Goal: Task Accomplishment & Management: Use online tool/utility

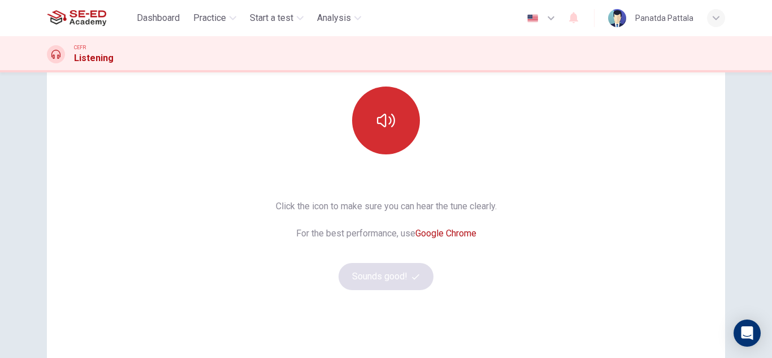
scroll to position [113, 0]
click at [415, 124] on button "button" at bounding box center [386, 120] width 68 height 68
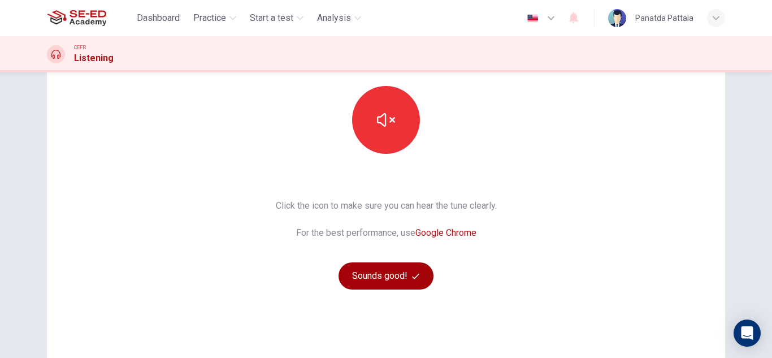
click at [385, 275] on button "Sounds good!" at bounding box center [386, 275] width 95 height 27
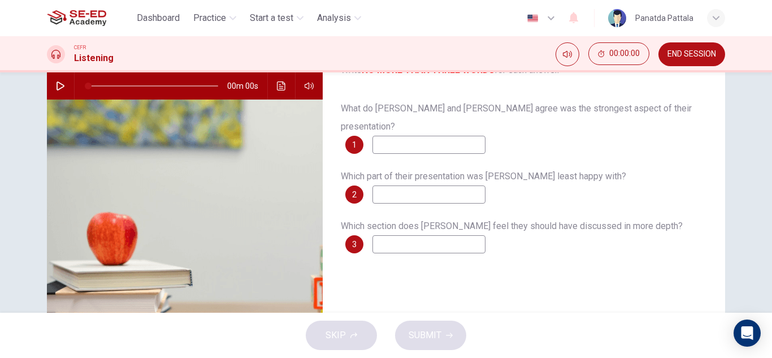
scroll to position [0, 0]
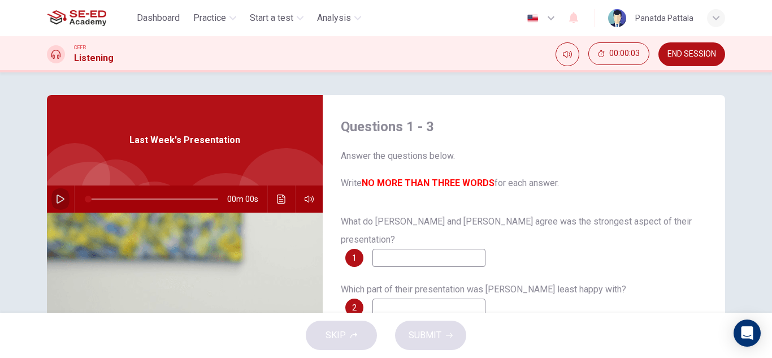
click at [58, 194] on button "button" at bounding box center [60, 198] width 18 height 27
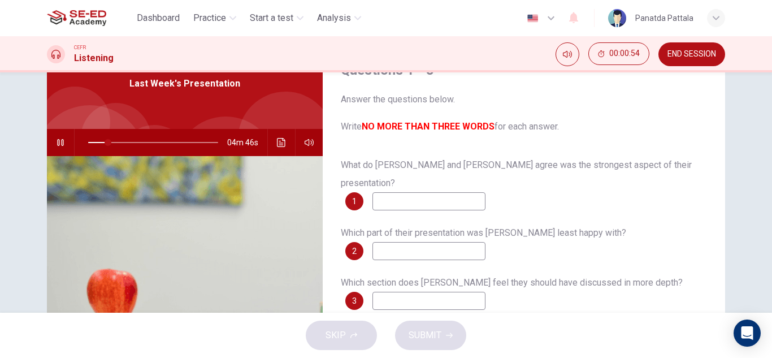
click at [474, 192] on input at bounding box center [428, 201] width 113 height 18
click at [458, 242] on input at bounding box center [428, 251] width 113 height 18
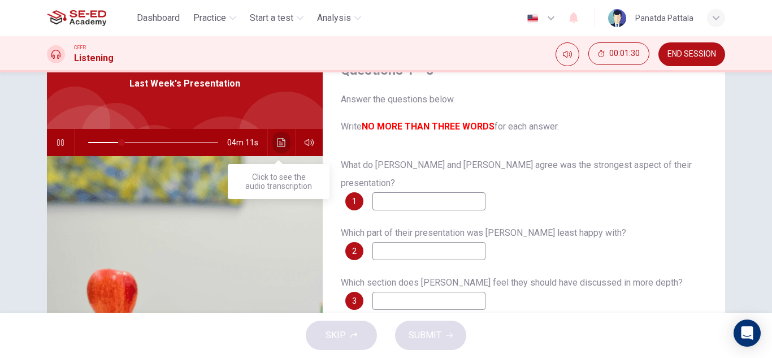
click at [277, 144] on icon "Click to see the audio transcription" at bounding box center [281, 142] width 8 height 9
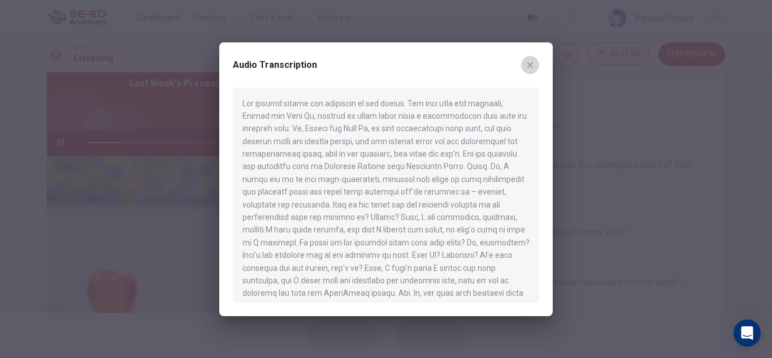
click at [535, 64] on button "button" at bounding box center [530, 65] width 18 height 18
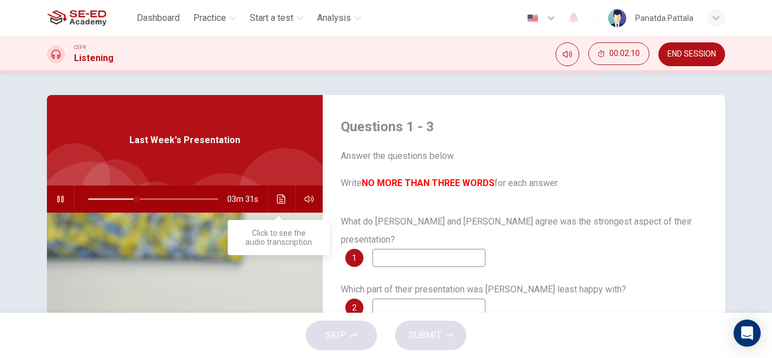
scroll to position [113, 0]
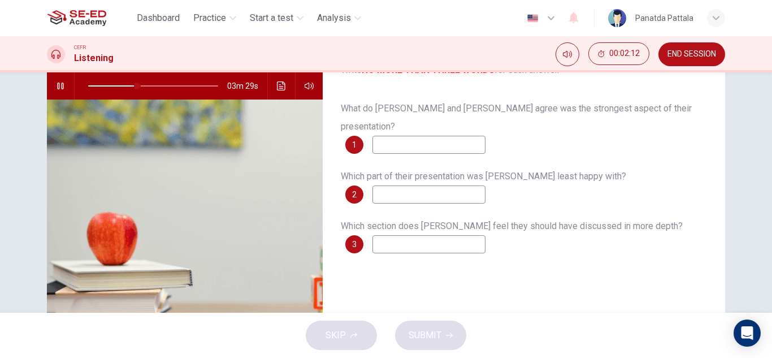
click at [403, 235] on input at bounding box center [428, 244] width 113 height 18
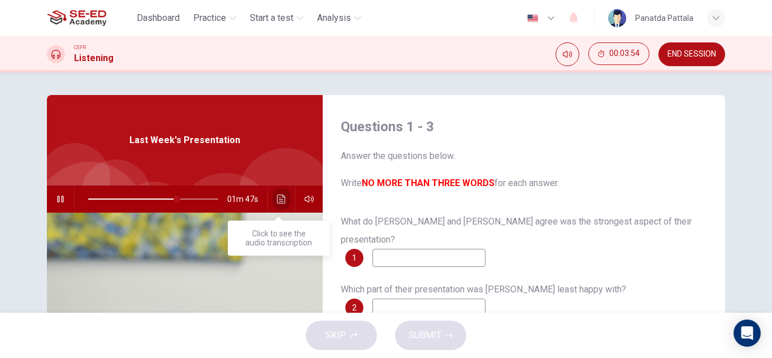
click at [277, 202] on icon "Click to see the audio transcription" at bounding box center [281, 198] width 9 height 9
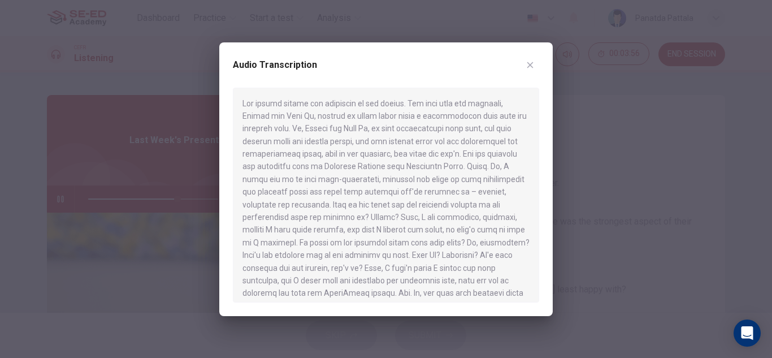
click at [63, 233] on div at bounding box center [386, 179] width 772 height 358
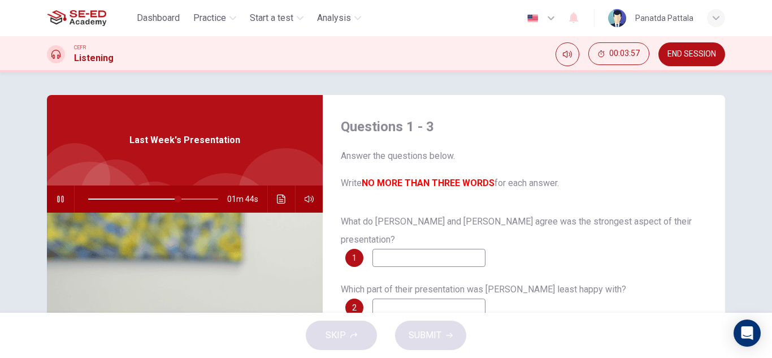
click at [88, 201] on span at bounding box center [153, 199] width 130 height 16
click at [85, 199] on span at bounding box center [88, 199] width 7 height 7
click at [89, 197] on span at bounding box center [88, 199] width 7 height 7
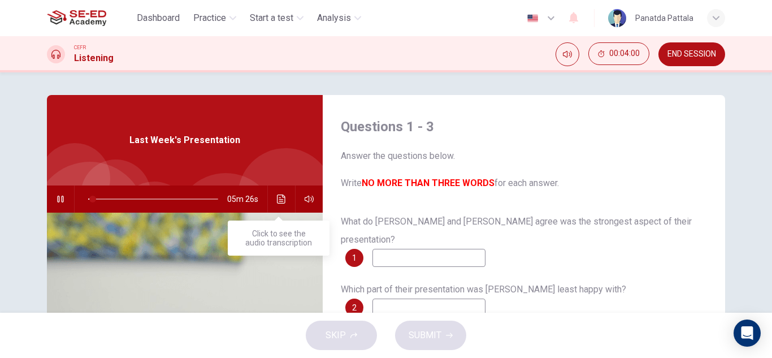
click at [273, 198] on button "Click to see the audio transcription" at bounding box center [281, 198] width 18 height 27
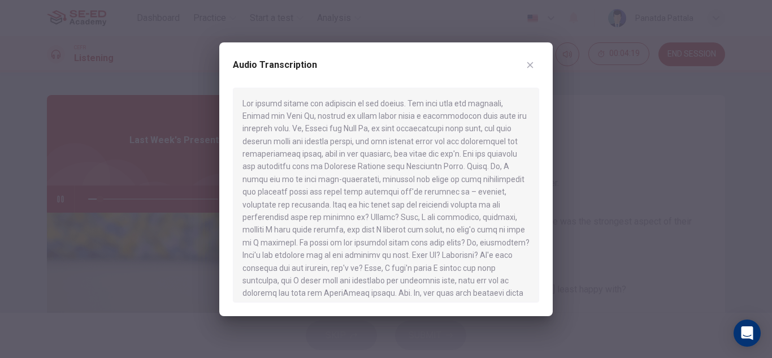
drag, startPoint x: 352, startPoint y: 167, endPoint x: 398, endPoint y: 171, distance: 46.6
click at [398, 171] on div at bounding box center [386, 195] width 306 height 215
drag, startPoint x: 394, startPoint y: 168, endPoint x: 377, endPoint y: 168, distance: 17.0
click at [377, 168] on div at bounding box center [386, 195] width 306 height 215
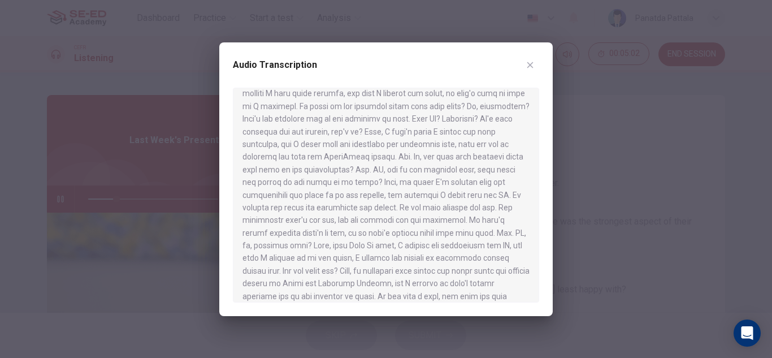
scroll to position [138, 0]
click at [536, 68] on button "button" at bounding box center [530, 65] width 18 height 18
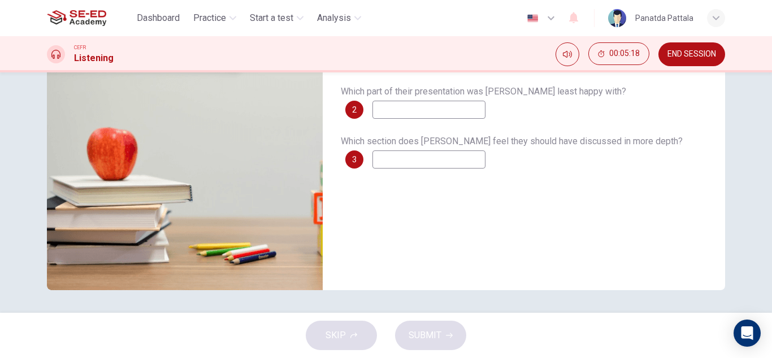
scroll to position [28, 0]
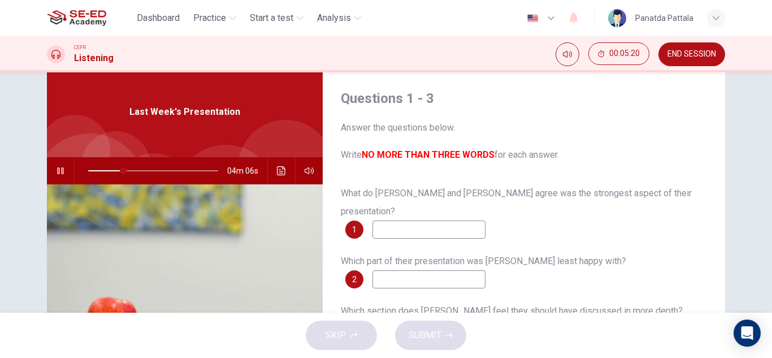
click at [466, 223] on div "What do [PERSON_NAME] and [PERSON_NAME] agree was the strongest aspect of their…" at bounding box center [524, 272] width 366 height 176
click at [270, 175] on div "04m 05s" at bounding box center [185, 170] width 276 height 27
click at [274, 175] on button "Click to see the audio transcription" at bounding box center [281, 170] width 18 height 27
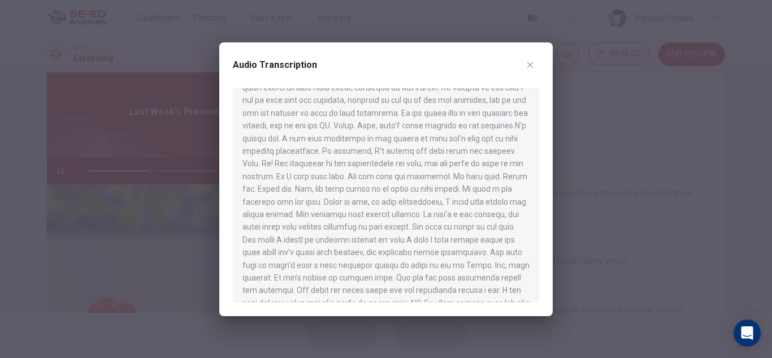
scroll to position [614, 0]
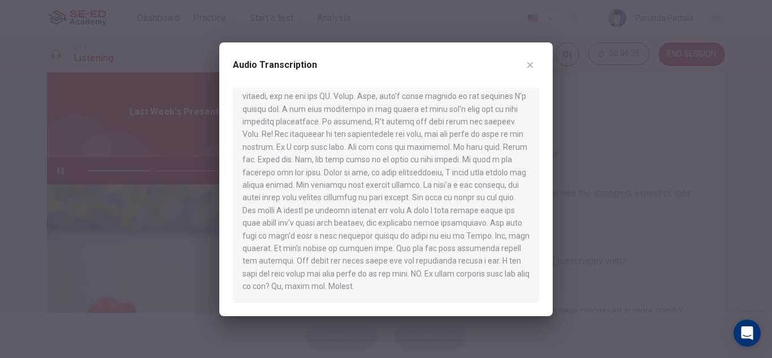
click at [534, 63] on icon "button" at bounding box center [530, 64] width 9 height 9
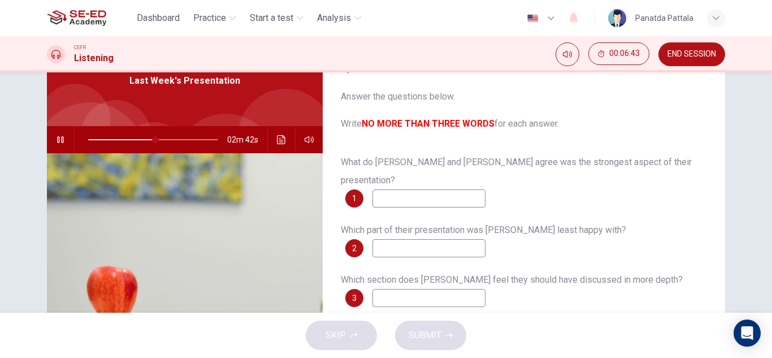
scroll to position [85, 0]
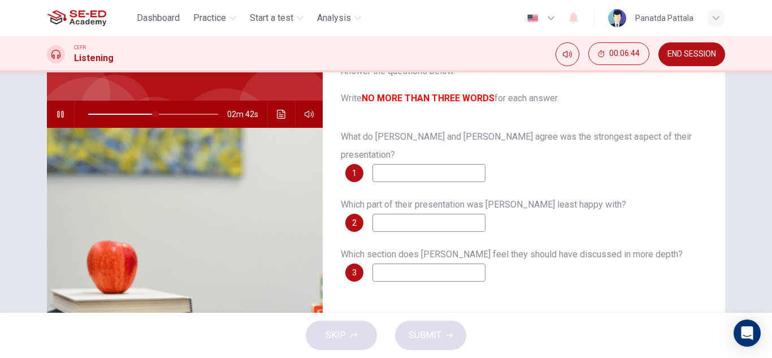
click at [475, 164] on input at bounding box center [428, 173] width 113 height 18
click at [272, 114] on button "Click to see the audio transcription" at bounding box center [281, 114] width 18 height 27
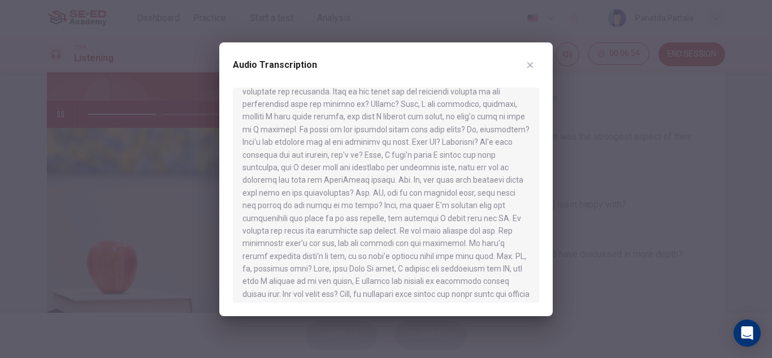
scroll to position [339, 0]
click at [533, 68] on icon "button" at bounding box center [530, 64] width 9 height 9
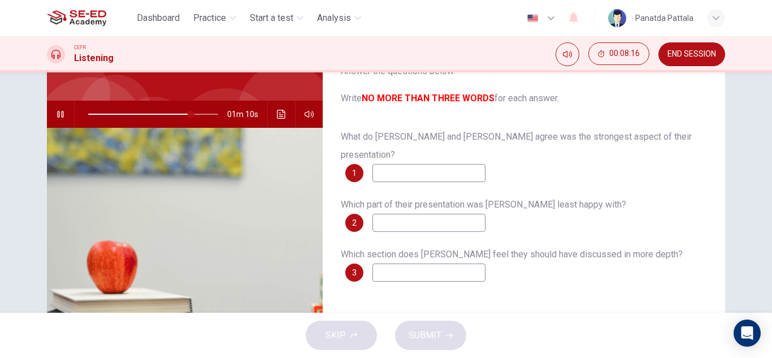
click at [463, 214] on input at bounding box center [428, 223] width 113 height 18
click at [458, 263] on input at bounding box center [428, 272] width 113 height 18
click at [463, 214] on input at bounding box center [428, 223] width 113 height 18
click at [454, 263] on input at bounding box center [428, 272] width 113 height 18
type input "0"
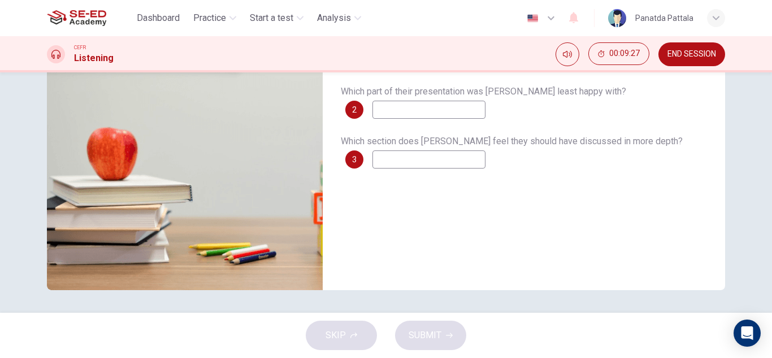
scroll to position [85, 0]
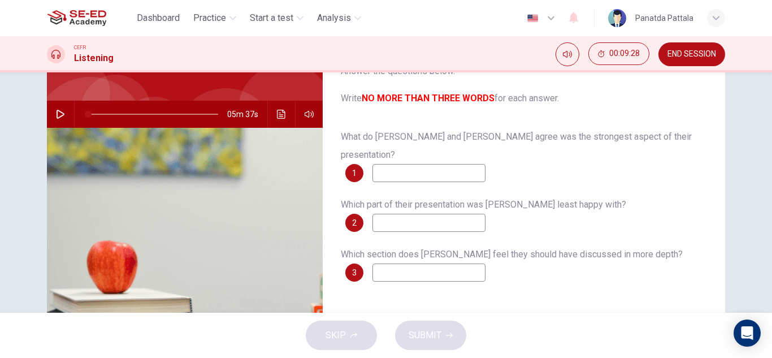
click at [421, 164] on input at bounding box center [428, 173] width 113 height 18
type input "แ"
type input "confidance"
click at [409, 214] on input at bounding box center [428, 223] width 113 height 18
click at [405, 214] on input at bounding box center [428, 223] width 113 height 18
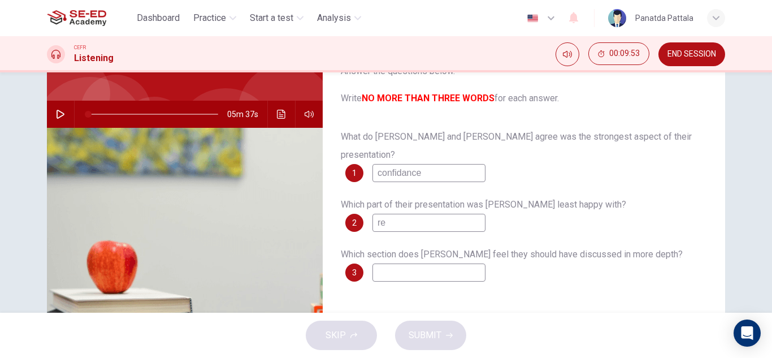
type input "r"
type input "content"
click at [440, 263] on input at bounding box center [428, 272] width 113 height 18
type input "j"
click at [419, 344] on button "SUBMIT" at bounding box center [430, 334] width 71 height 29
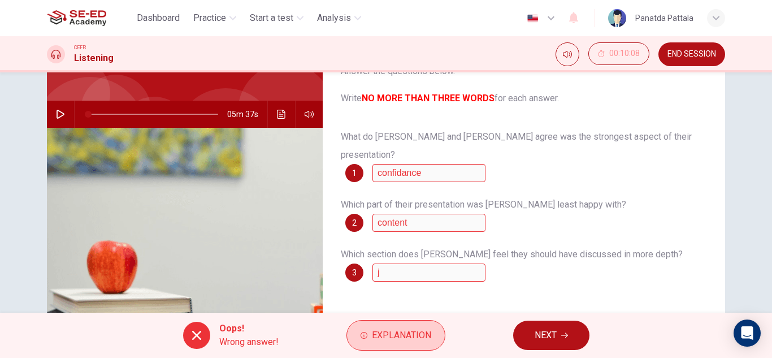
click at [415, 328] on span "Explanation" at bounding box center [401, 335] width 59 height 16
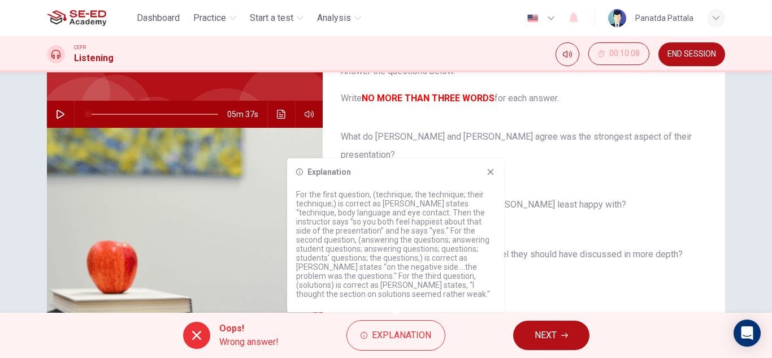
drag, startPoint x: 386, startPoint y: 199, endPoint x: 420, endPoint y: 192, distance: 34.6
click at [397, 198] on p "For the first question, (technique; the technique; their technique;) is correct…" at bounding box center [395, 244] width 199 height 109
click at [495, 179] on div "Explanation For the first question, (technique; the technique; their technique;…" at bounding box center [395, 235] width 217 height 154
click at [540, 327] on span "NEXT" at bounding box center [546, 335] width 22 height 16
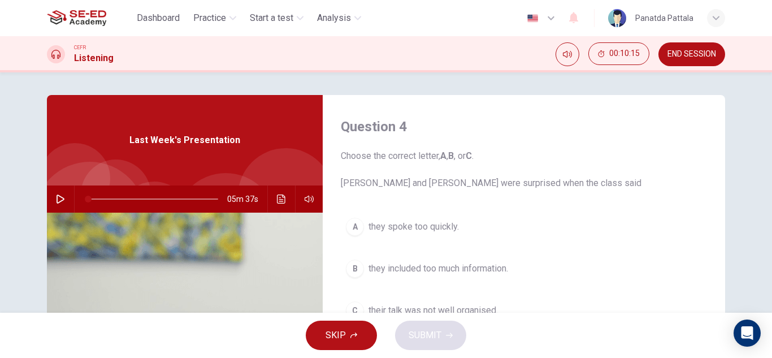
scroll to position [57, 0]
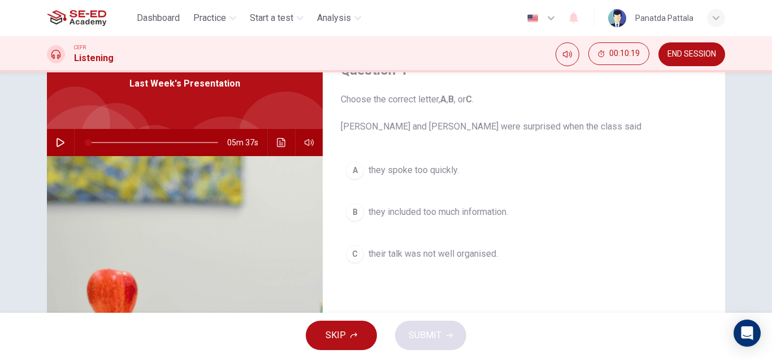
click at [495, 211] on span "they included too much information." at bounding box center [439, 212] width 140 height 14
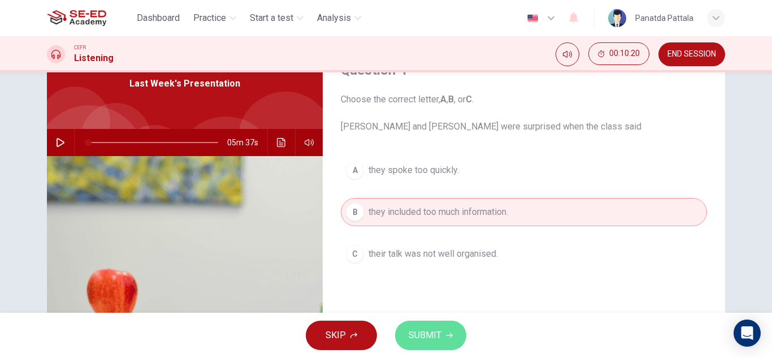
click at [434, 343] on span "SUBMIT" at bounding box center [425, 335] width 33 height 16
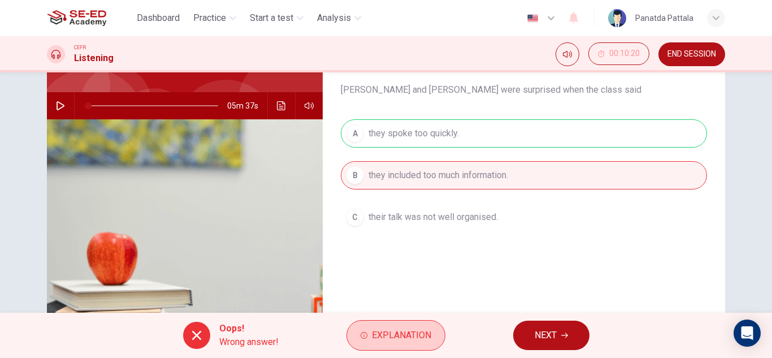
scroll to position [113, 0]
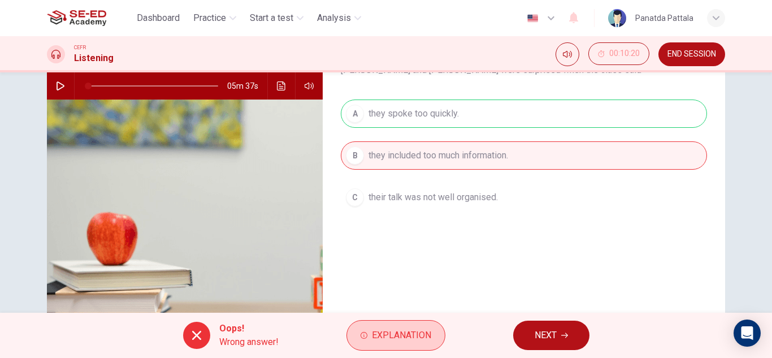
click at [398, 336] on span "Explanation" at bounding box center [401, 335] width 59 height 16
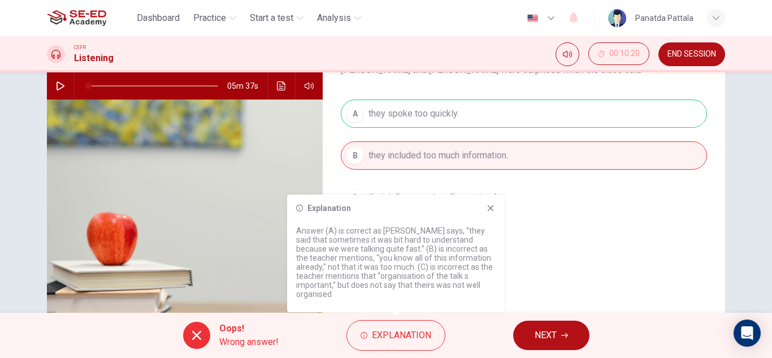
click at [675, 54] on span "END SESSION" at bounding box center [692, 54] width 49 height 9
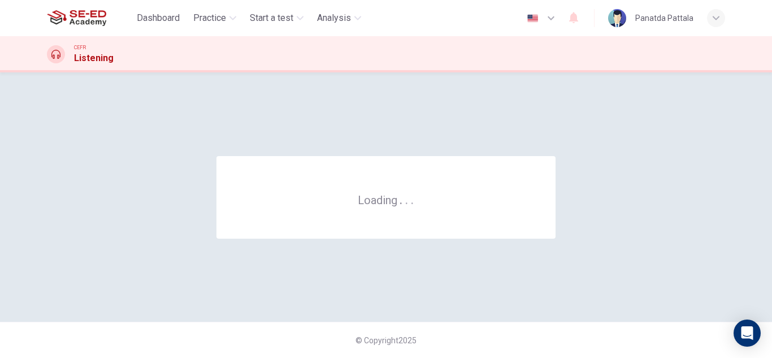
scroll to position [0, 0]
